Goal: Complete application form: Complete application form

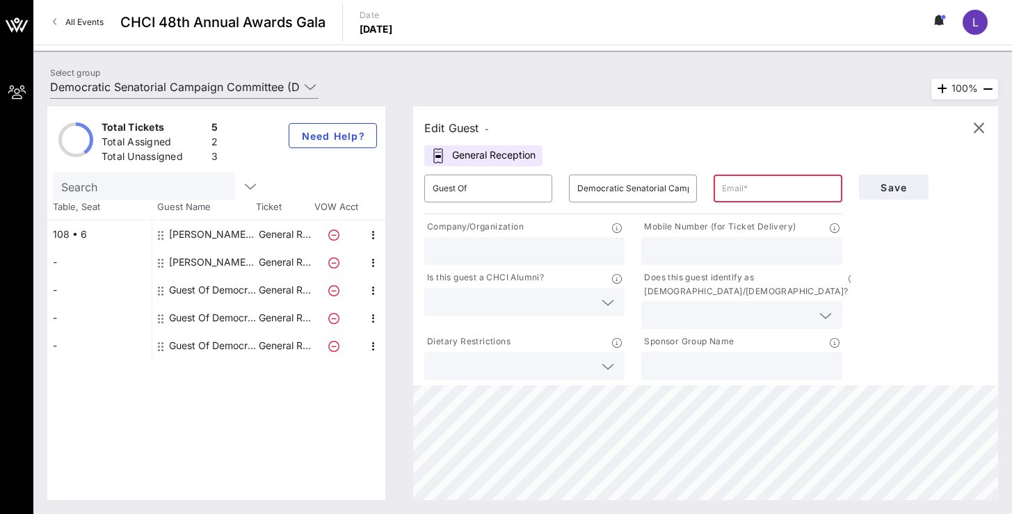
click at [203, 282] on div "Guest Of Democratic Senatorial Campaign Committee (DSCC)" at bounding box center [213, 290] width 88 height 28
click at [494, 186] on input "Guest Of" at bounding box center [487, 188] width 111 height 22
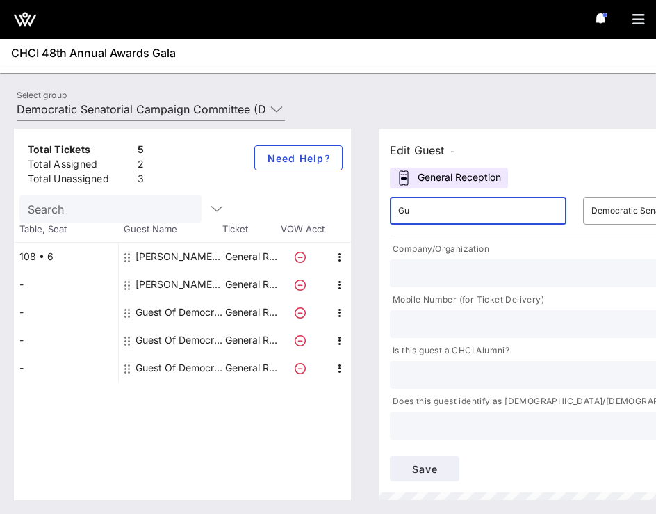
type input "G"
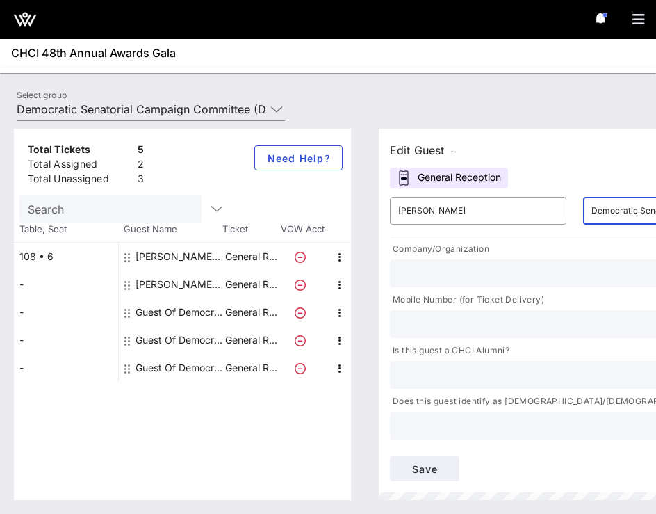
scroll to position [0, 95]
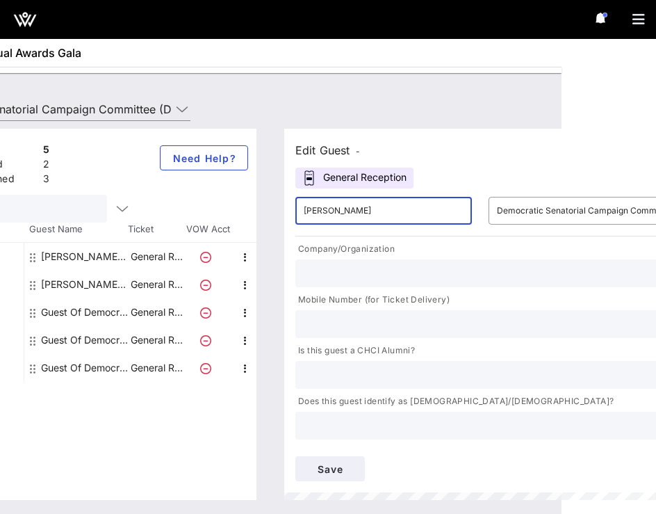
click at [423, 211] on input "[PERSON_NAME]" at bounding box center [384, 211] width 160 height 22
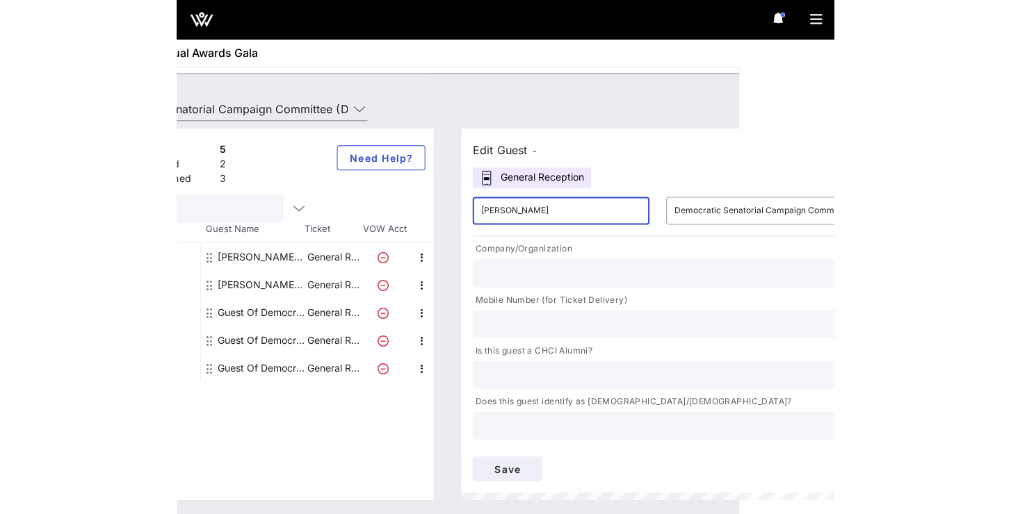
scroll to position [0, 0]
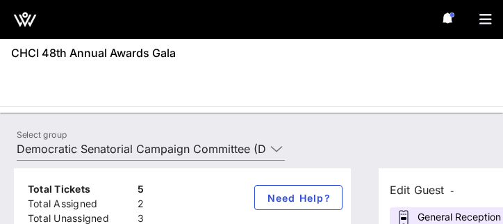
type input "[PERSON_NAME]"
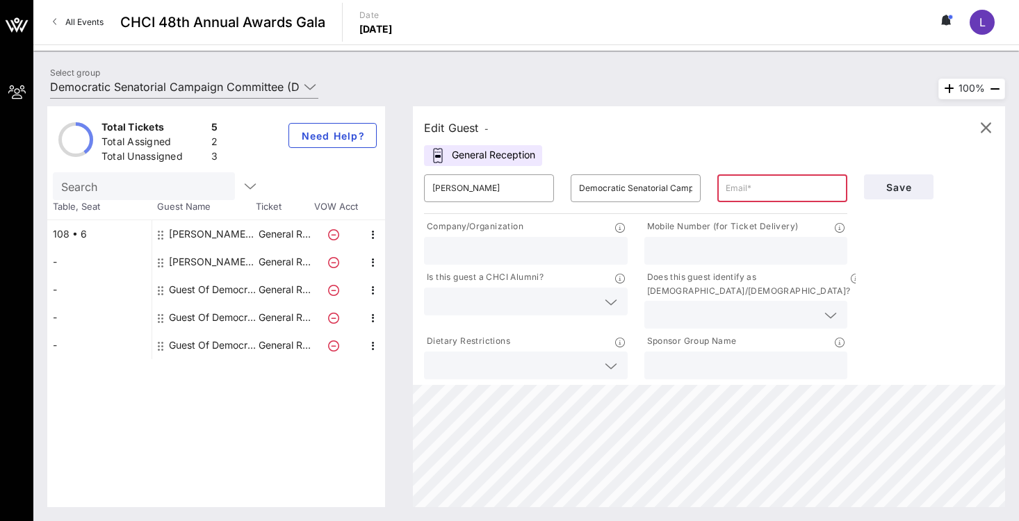
click at [695, 242] on input "text" at bounding box center [746, 251] width 187 height 18
click at [778, 188] on input "text" at bounding box center [782, 188] width 113 height 22
type input "D"
paste input "[EMAIL_ADDRESS][DOMAIN_NAME]"
type input "[EMAIL_ADDRESS][DOMAIN_NAME]"
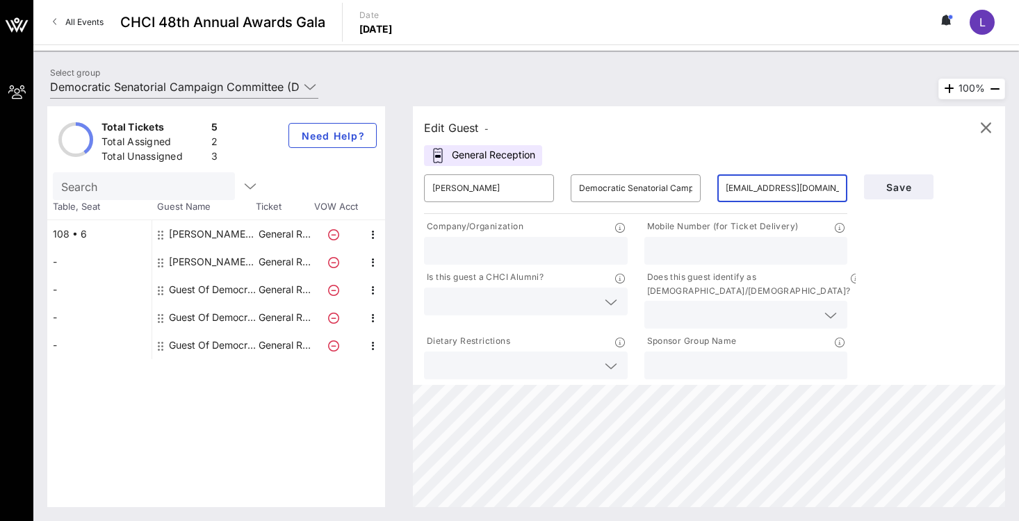
click at [562, 241] on div at bounding box center [525, 251] width 187 height 28
type input "d"
type input "DSCC"
click at [779, 254] on input "text" at bounding box center [746, 251] width 187 height 18
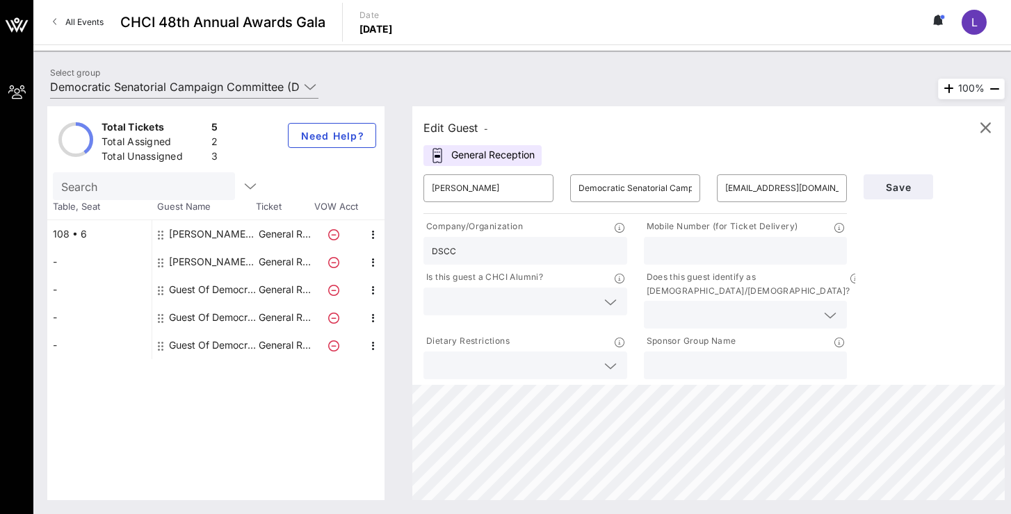
paste input "[PHONE_NUMBER]"
type input "[PHONE_NUMBER]"
click at [911, 185] on span "Save" at bounding box center [898, 187] width 47 height 12
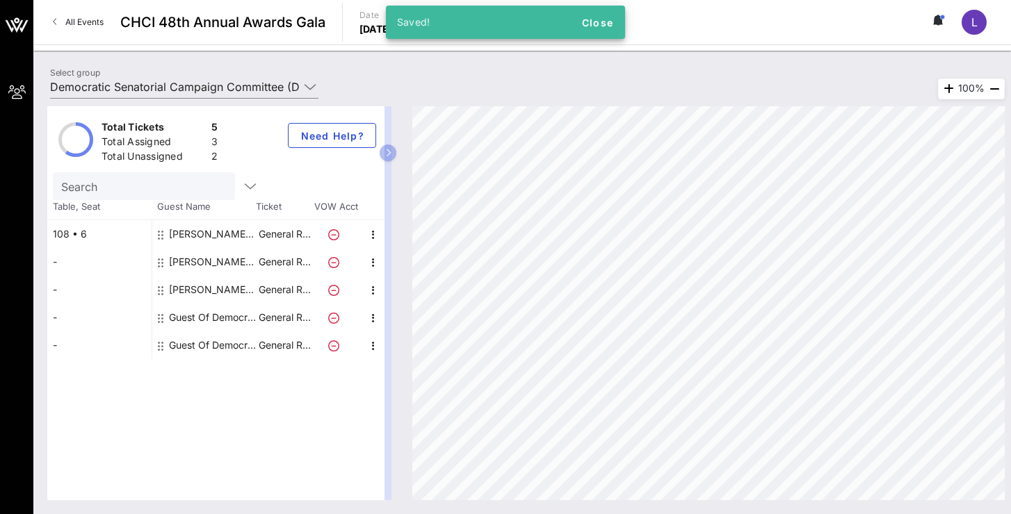
click at [198, 266] on div "[PERSON_NAME] Democratic Senatorial Campaign Committee (DSCC)" at bounding box center [213, 262] width 88 height 28
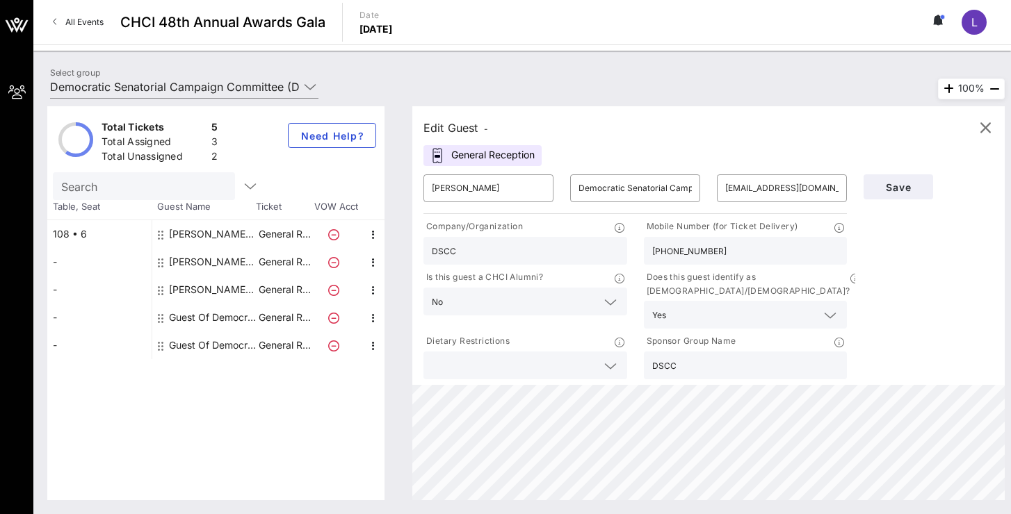
click at [195, 235] on div "[PERSON_NAME] Democratic Senatorial Campaign Committee (DSCC)" at bounding box center [213, 234] width 88 height 28
type input "[PERSON_NAME]"
type input "[EMAIL_ADDRESS][DOMAIN_NAME]"
type input "3365280319"
click at [193, 246] on div "[PERSON_NAME] Democratic Senatorial Campaign Committee (DSCC)" at bounding box center [213, 234] width 88 height 28
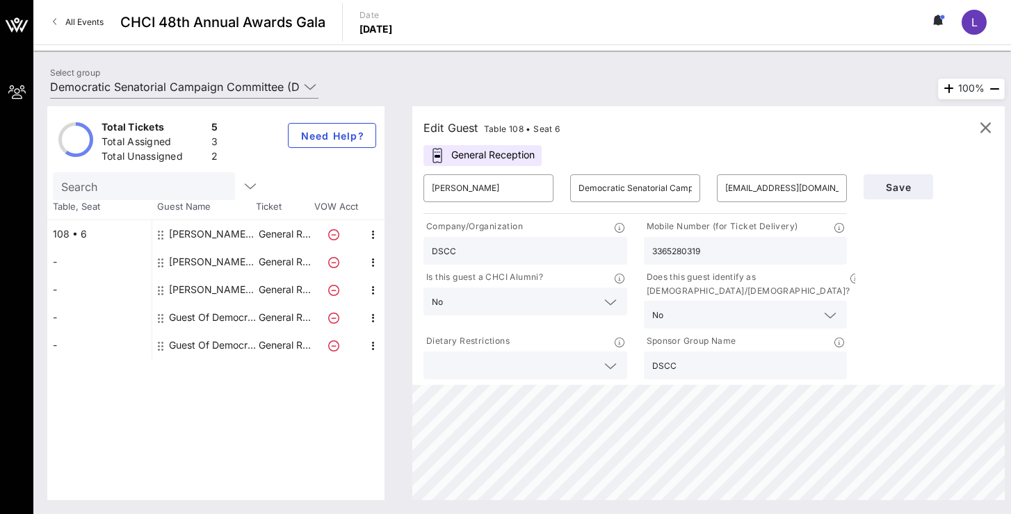
click at [188, 290] on div "[PERSON_NAME] Democratic Senatorial Campaign Committee (DSCC)" at bounding box center [213, 290] width 88 height 28
type input "[PERSON_NAME]"
type input "[EMAIL_ADDRESS][DOMAIN_NAME]"
type input "[PHONE_NUMBER]"
click at [184, 314] on div "Guest Of Democratic Senatorial Campaign Committee (DSCC)" at bounding box center [213, 318] width 88 height 28
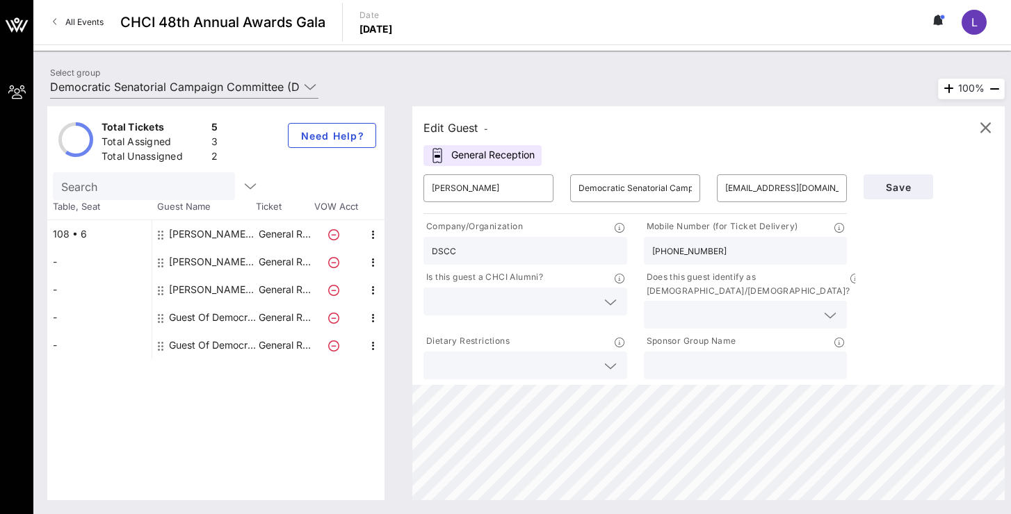
type input "Guest Of"
